Goal: Information Seeking & Learning: Learn about a topic

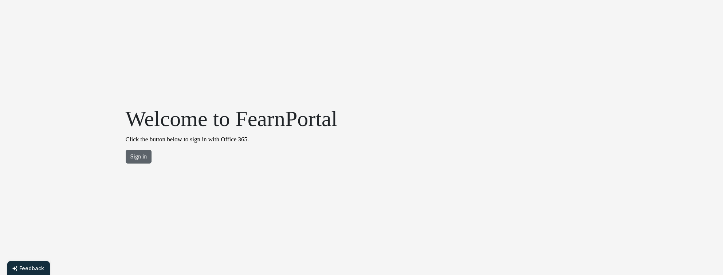
click at [140, 155] on button "Sign in" at bounding box center [139, 157] width 26 height 14
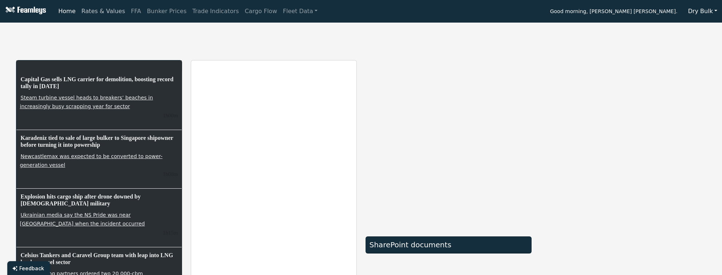
click at [97, 12] on link "Rates & Values" at bounding box center [104, 11] width 50 height 15
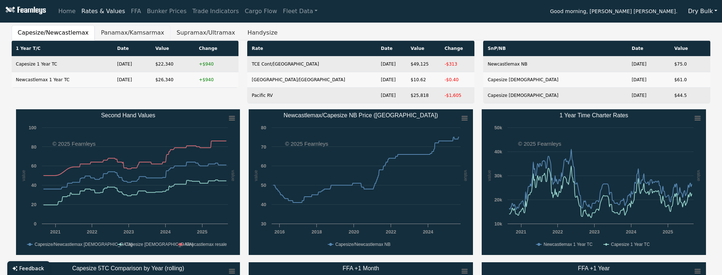
click at [109, 38] on button "Panamax/Kamsarmax" at bounding box center [133, 32] width 76 height 15
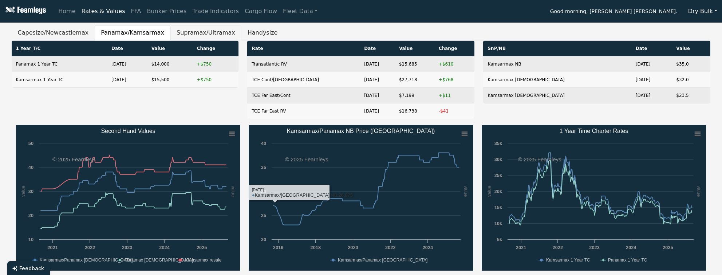
click at [170, 28] on button "Supramax/Ultramax" at bounding box center [205, 32] width 71 height 15
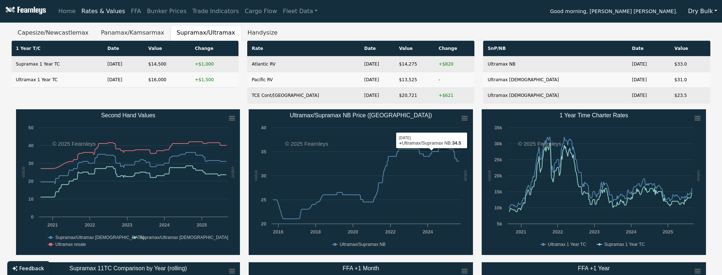
click at [123, 32] on button "Panamax/Kamsarmax" at bounding box center [133, 32] width 76 height 15
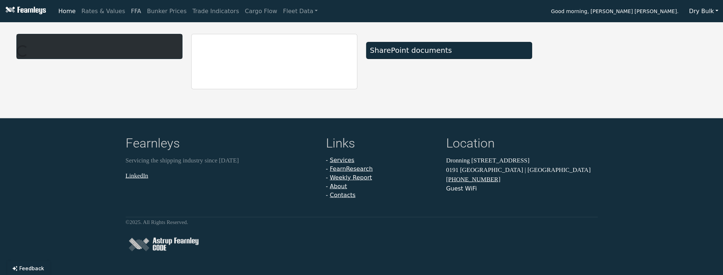
click at [128, 13] on link "FFA" at bounding box center [136, 11] width 16 height 15
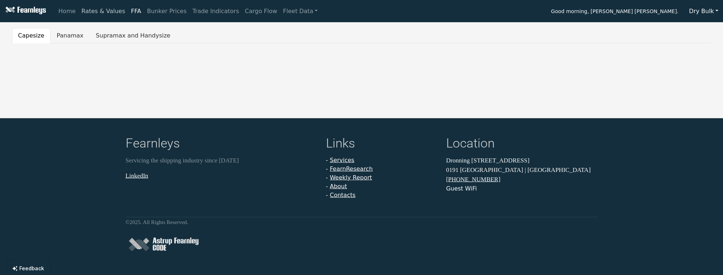
click at [115, 13] on link "Rates & Values" at bounding box center [104, 11] width 50 height 15
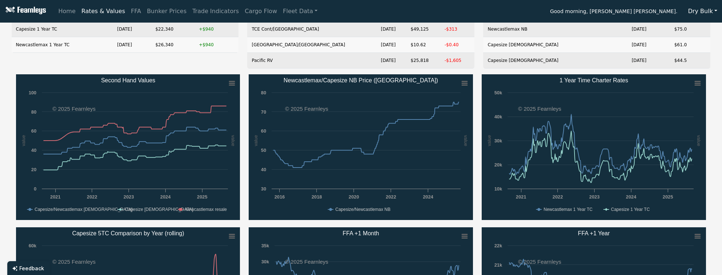
scroll to position [48, 0]
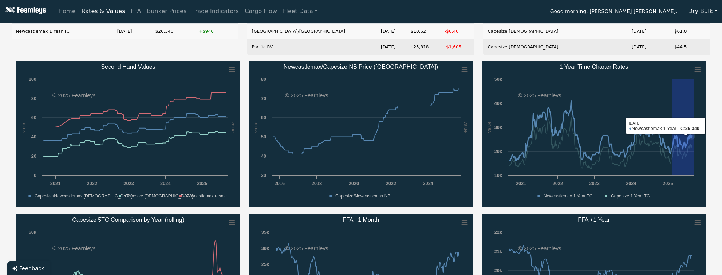
drag, startPoint x: 672, startPoint y: 103, endPoint x: 707, endPoint y: 121, distance: 39.1
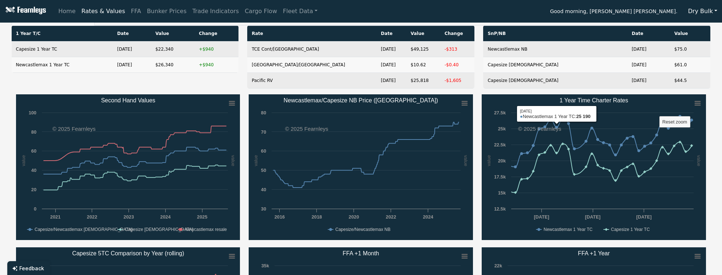
scroll to position [0, 0]
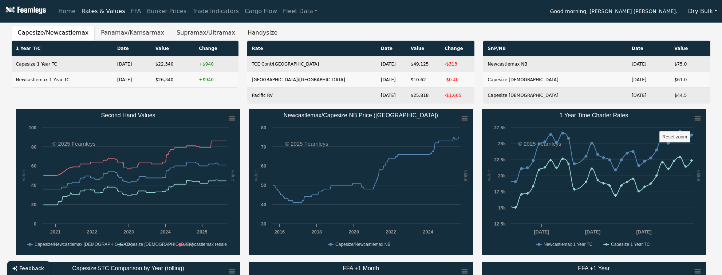
click at [112, 40] on button "Panamax/Kamsarmax" at bounding box center [133, 32] width 76 height 15
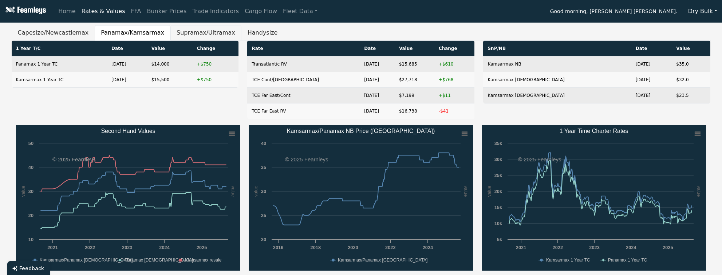
click at [188, 30] on button "Supramax/Ultramax" at bounding box center [205, 32] width 71 height 15
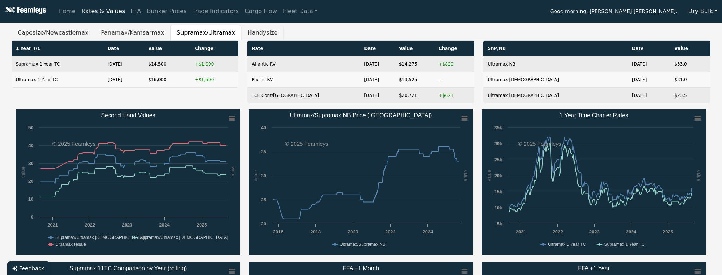
click at [242, 36] on button "Handysize" at bounding box center [263, 32] width 43 height 15
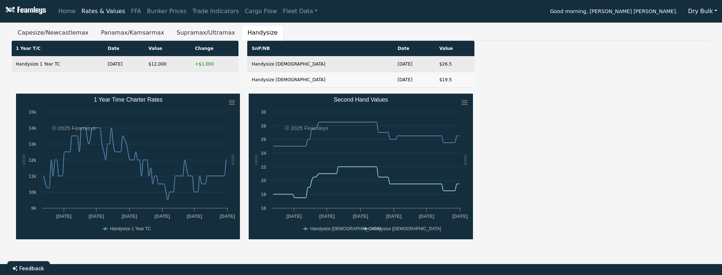
click at [639, 137] on div "Created with Highcharts 11.4.8 value value Chart context menu 1 Year Time Chart…" at bounding box center [361, 170] width 699 height 153
